Goal: Check status: Check status

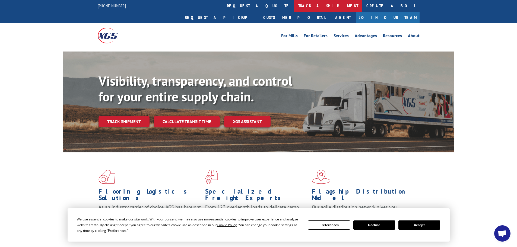
click at [294, 6] on link "track a shipment" at bounding box center [328, 6] width 68 height 12
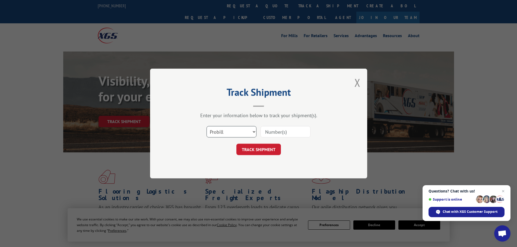
click at [235, 128] on select "Select category... Probill BOL PO" at bounding box center [232, 131] width 50 height 11
select select "po"
click at [207, 126] on select "Select category... Probill BOL PO" at bounding box center [232, 131] width 50 height 11
click at [284, 134] on input at bounding box center [286, 131] width 50 height 11
paste input "30535942"
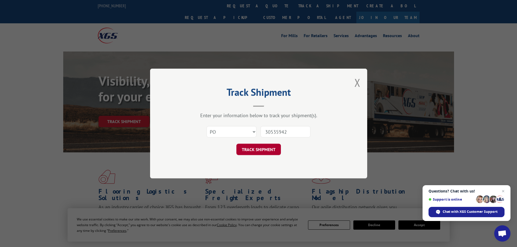
type input "30535942"
click at [269, 150] on button "TRACK SHIPMENT" at bounding box center [258, 149] width 45 height 11
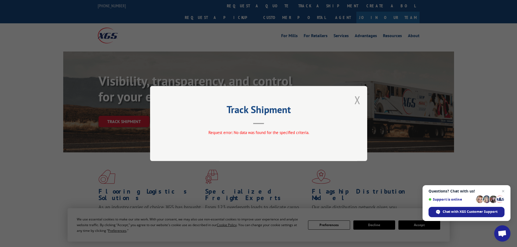
click at [358, 102] on button "Close modal" at bounding box center [357, 100] width 6 height 14
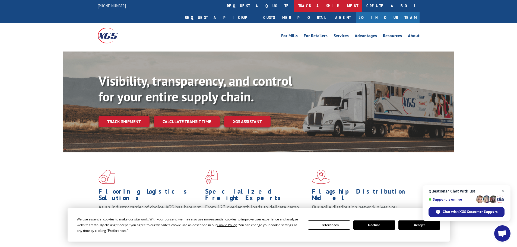
click at [294, 5] on link "track a shipment" at bounding box center [328, 6] width 68 height 12
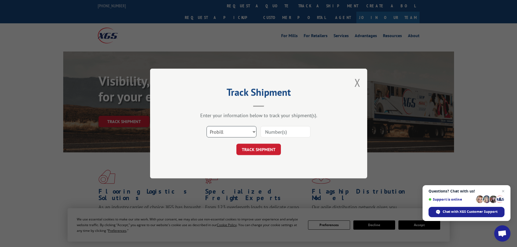
click at [235, 131] on select "Select category... Probill BOL PO" at bounding box center [232, 131] width 50 height 11
